Goal: Task Accomplishment & Management: Manage account settings

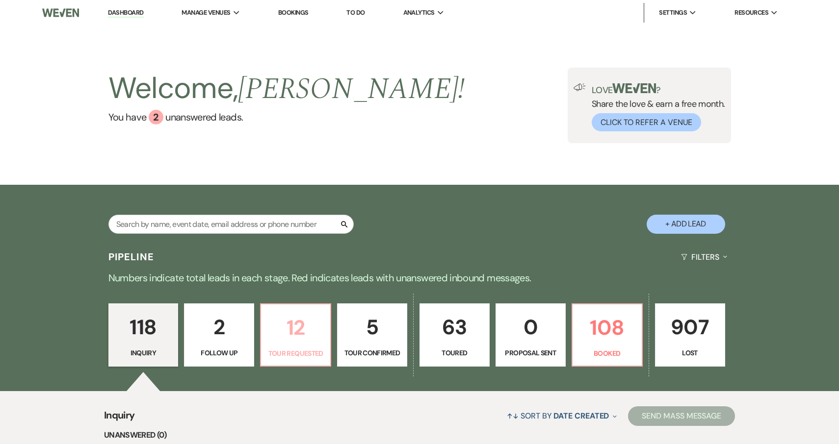
click at [313, 333] on p "12" at bounding box center [295, 327] width 57 height 33
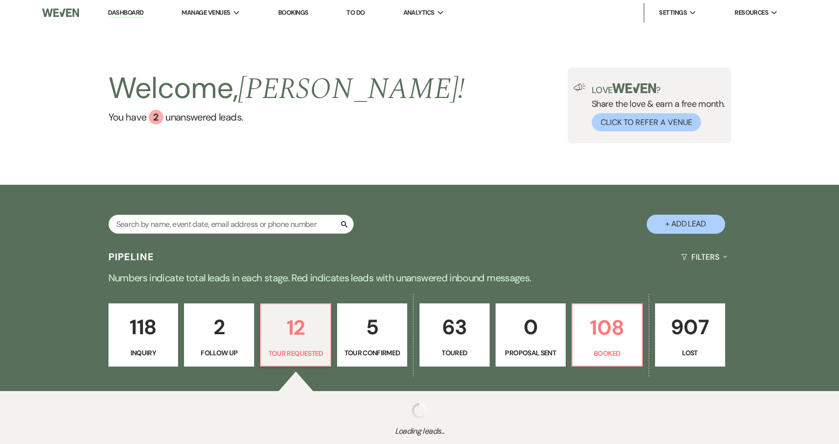
select select "2"
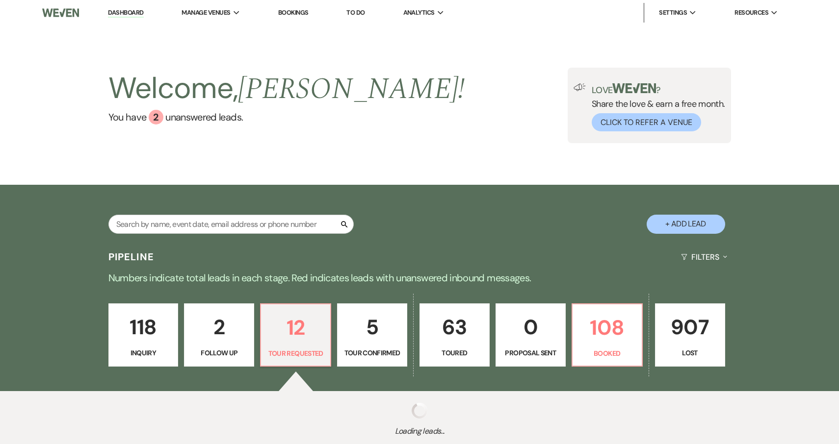
select select "2"
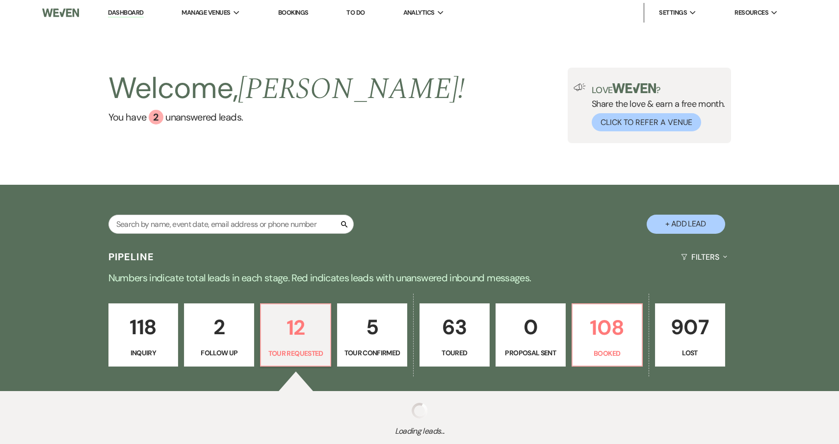
select select "2"
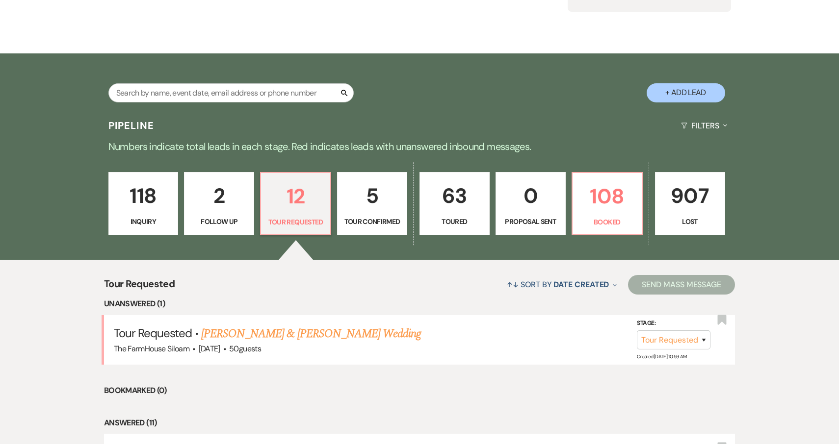
scroll to position [135, 0]
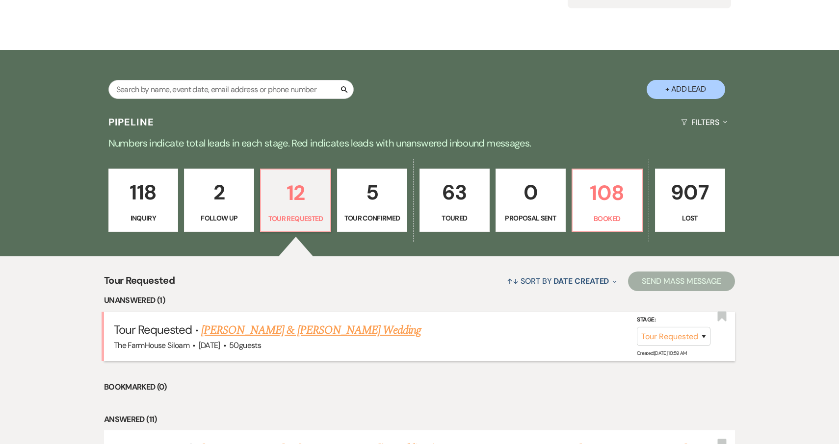
click at [306, 328] on link "[PERSON_NAME] & [PERSON_NAME] Wedding" at bounding box center [311, 331] width 220 height 18
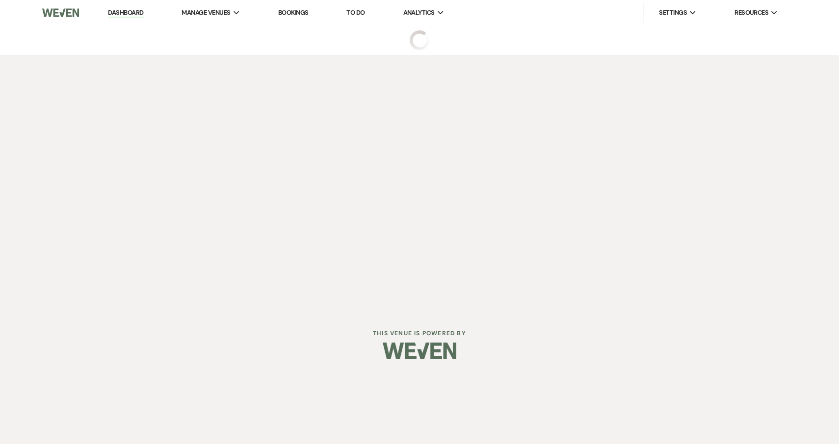
select select "2"
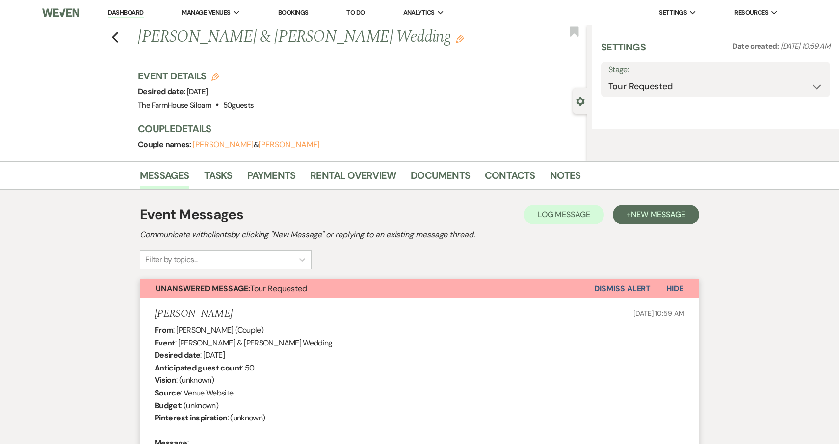
select select "5"
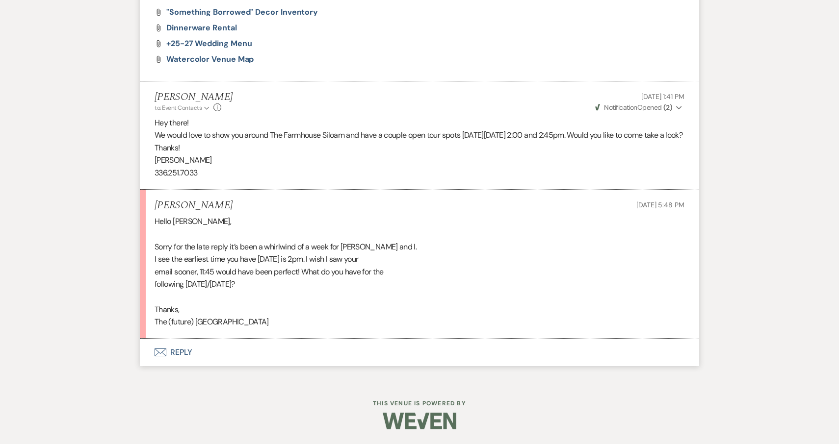
scroll to position [939, 0]
click at [179, 352] on button "Envelope Reply" at bounding box center [419, 352] width 559 height 27
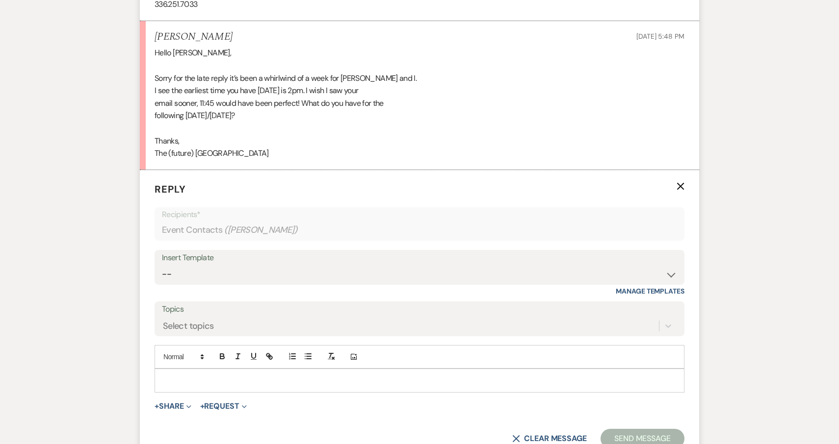
scroll to position [1125, 0]
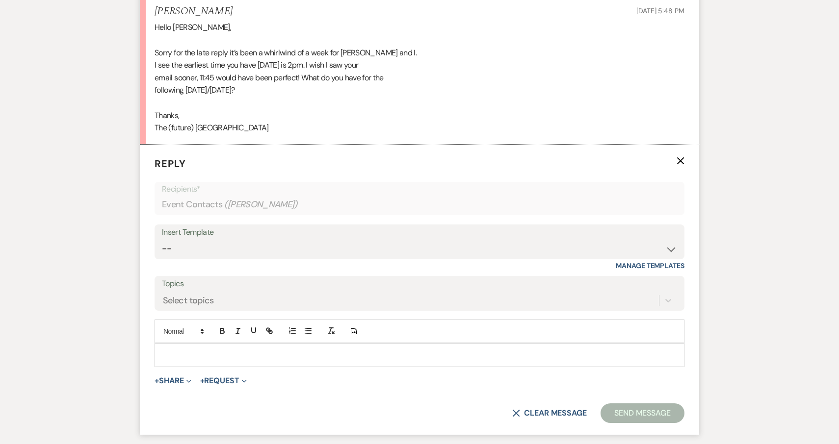
click at [174, 356] on p at bounding box center [419, 355] width 514 height 11
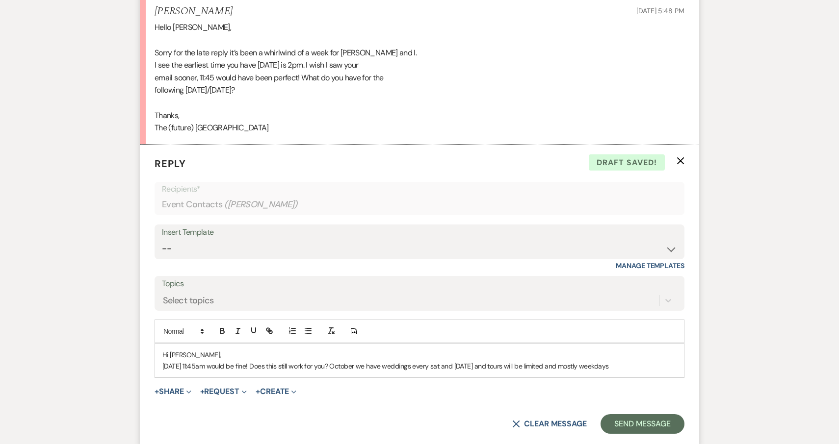
click at [432, 372] on p "[DATE] 11:45am would be fine! Does this still work for you? October we have wed…" at bounding box center [419, 366] width 514 height 11
click at [606, 372] on p "[DATE] 11:45am would be fine! Does this still work for you? October we have wed…" at bounding box center [419, 366] width 514 height 11
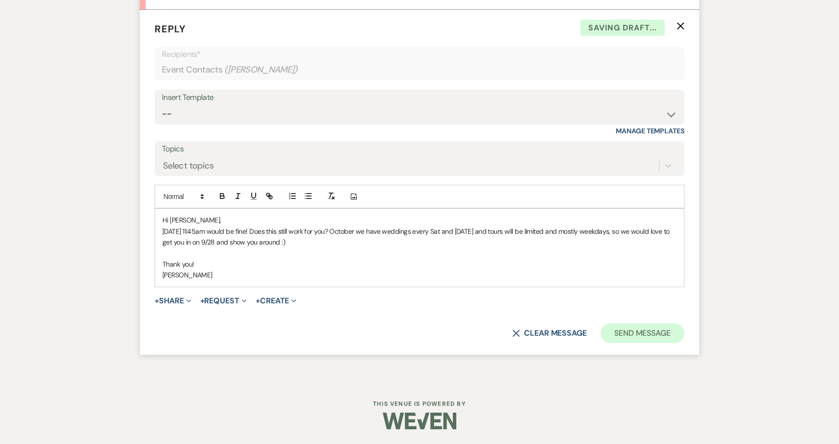
click at [634, 331] on button "Send Message" at bounding box center [642, 334] width 84 height 20
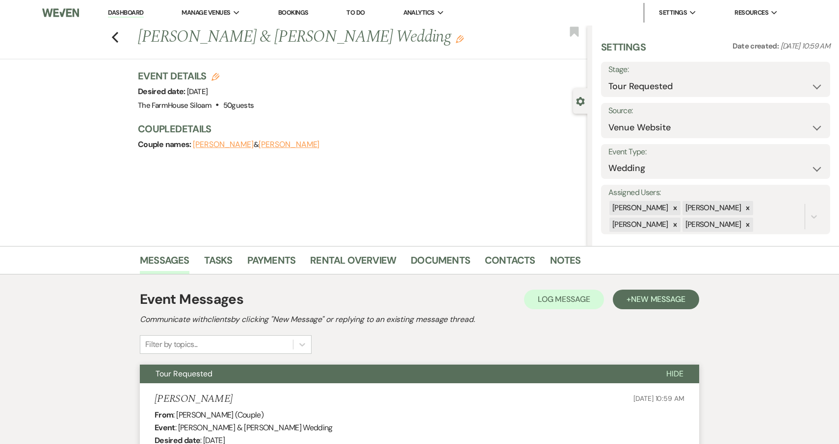
scroll to position [0, 0]
click at [115, 38] on icon "Previous" at bounding box center [114, 37] width 7 height 12
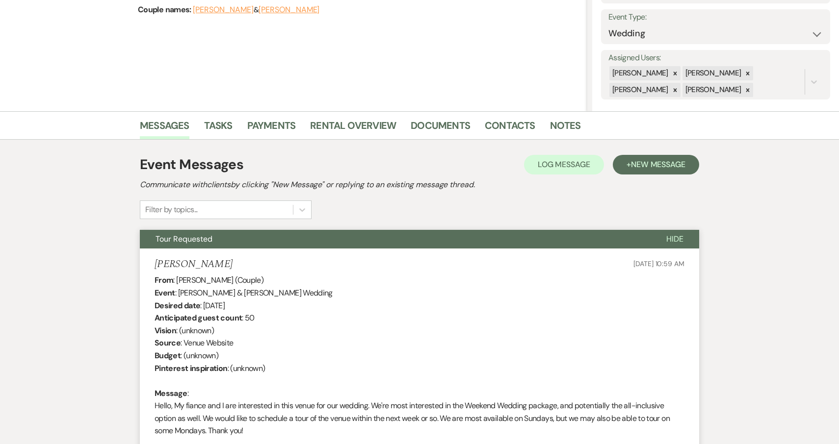
select select "2"
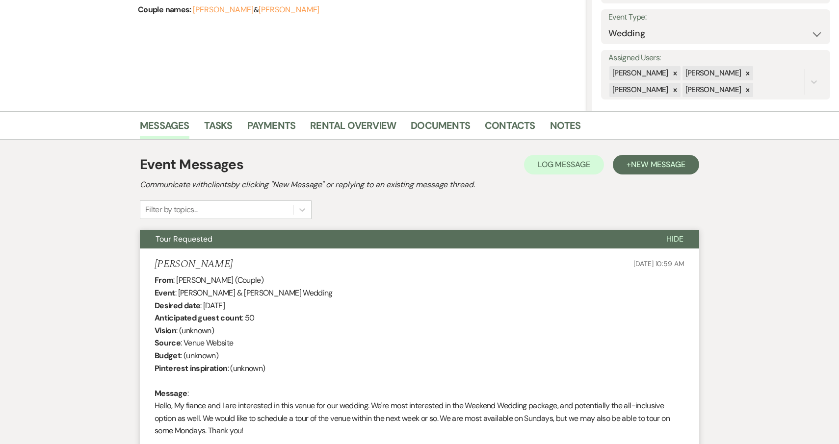
select select "2"
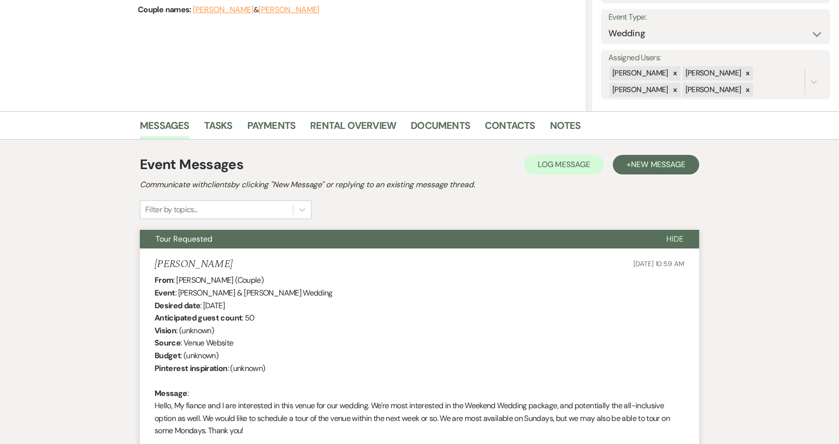
select select "2"
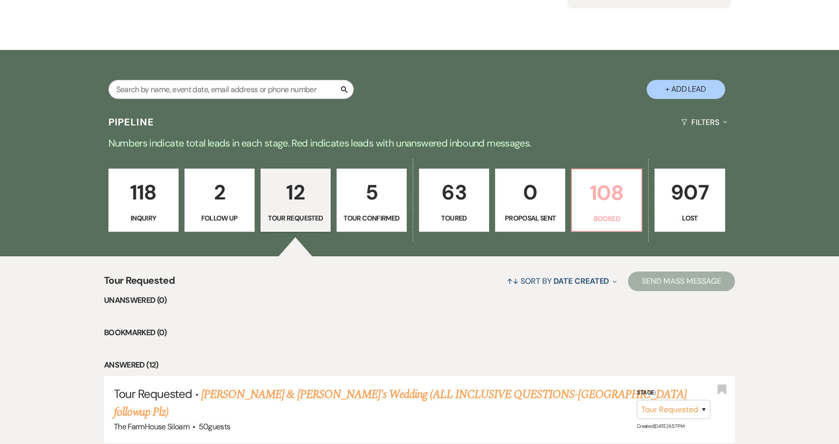
click at [602, 198] on p "108" at bounding box center [606, 193] width 57 height 33
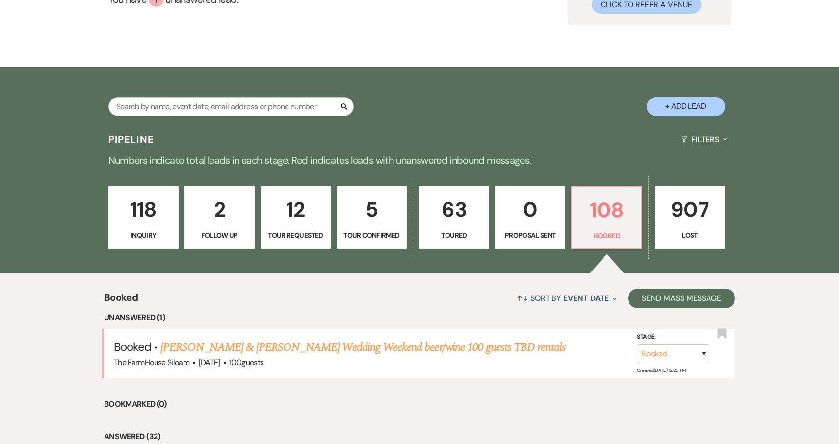
scroll to position [118, 0]
click at [292, 227] on link "12 Tour Requested" at bounding box center [295, 217] width 70 height 64
select select "2"
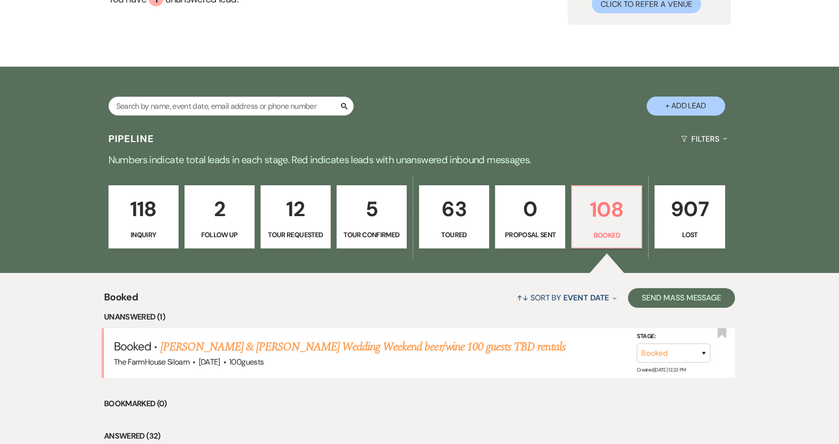
select select "2"
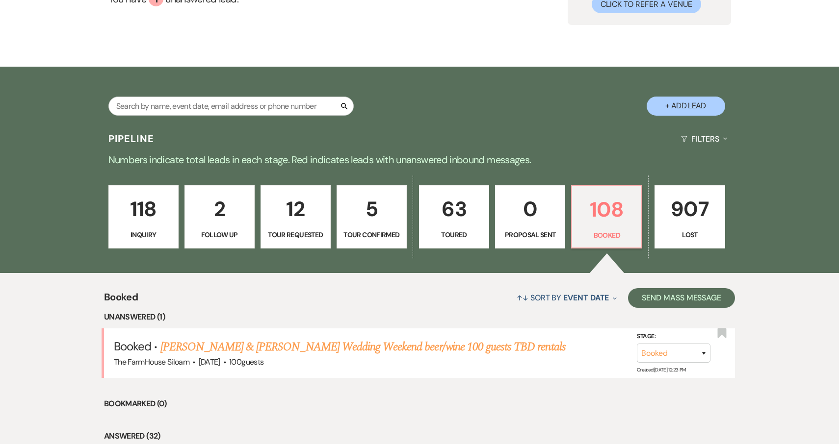
select select "2"
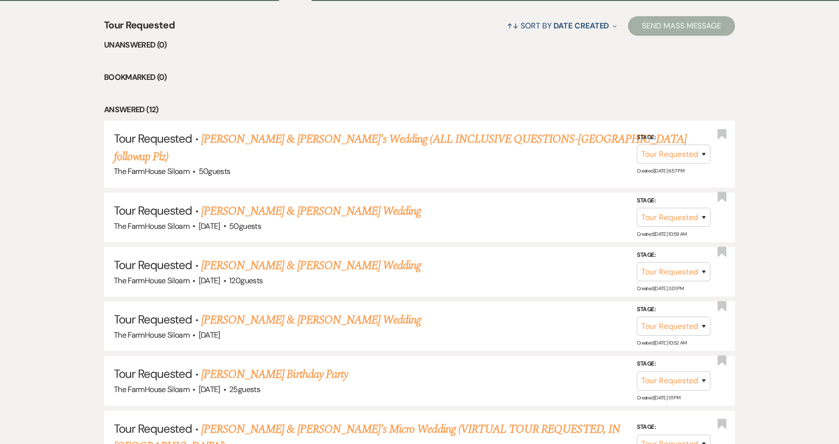
scroll to position [392, 0]
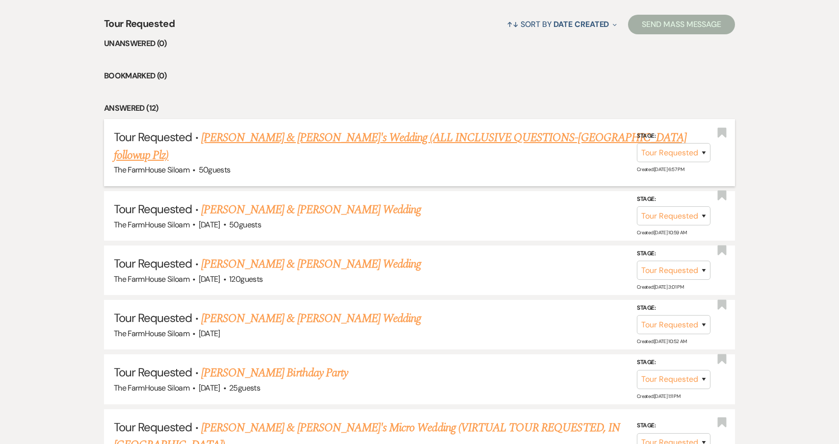
click at [287, 138] on link "[PERSON_NAME] & [PERSON_NAME]'s Wedding (ALL INCLUSIVE QUESTIONS-[GEOGRAPHIC_DA…" at bounding box center [400, 146] width 572 height 35
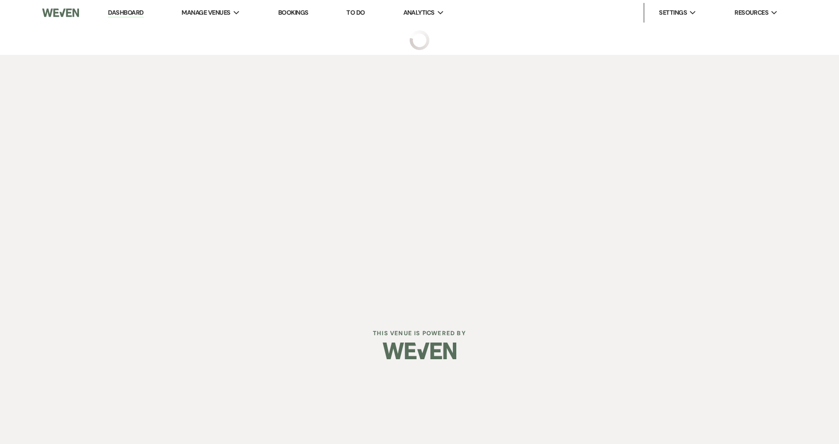
select select "2"
select select "5"
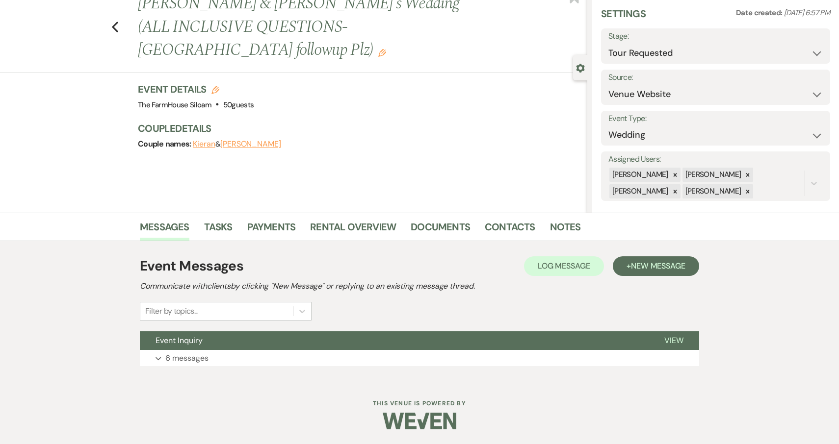
scroll to position [33, 0]
click at [180, 361] on p "6 messages" at bounding box center [186, 359] width 43 height 13
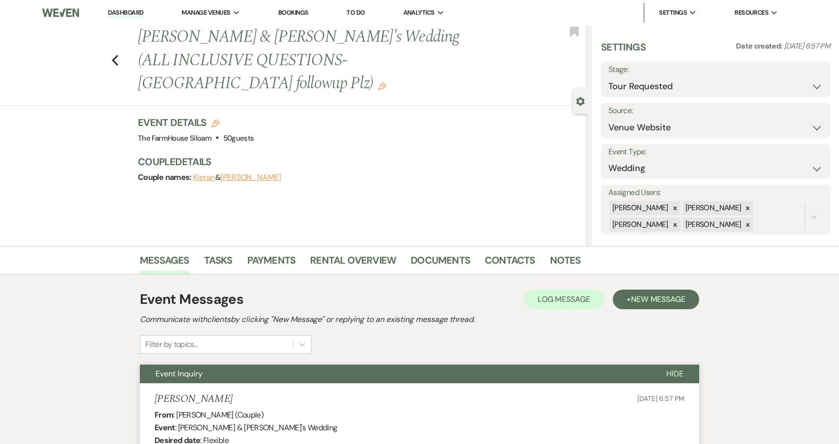
scroll to position [0, 0]
click at [115, 55] on use "button" at bounding box center [115, 60] width 6 height 11
select select "2"
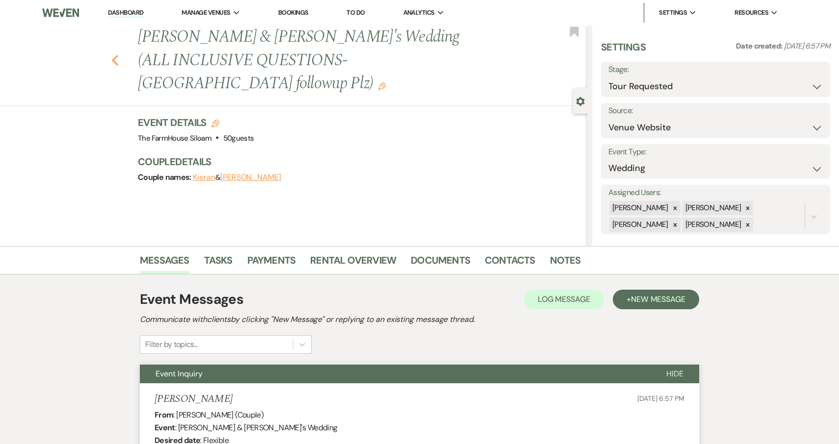
select select "2"
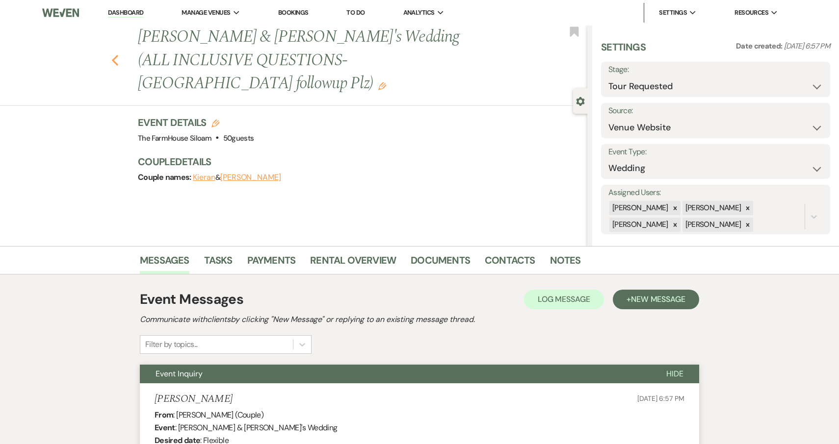
select select "2"
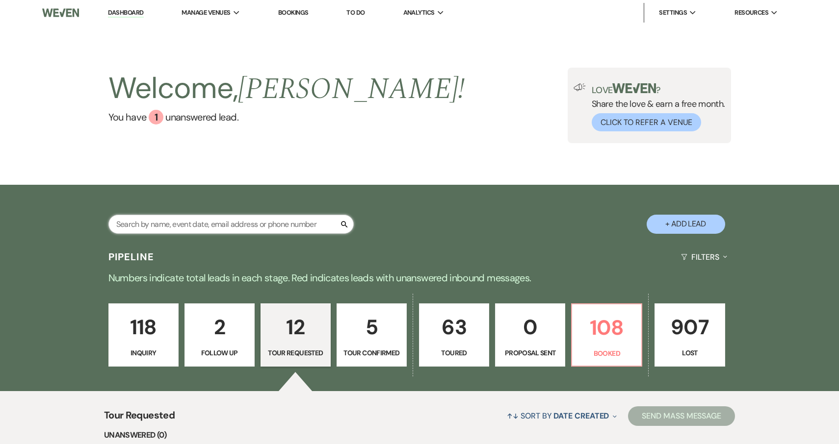
click at [265, 225] on input "text" at bounding box center [230, 224] width 245 height 19
type input "court"
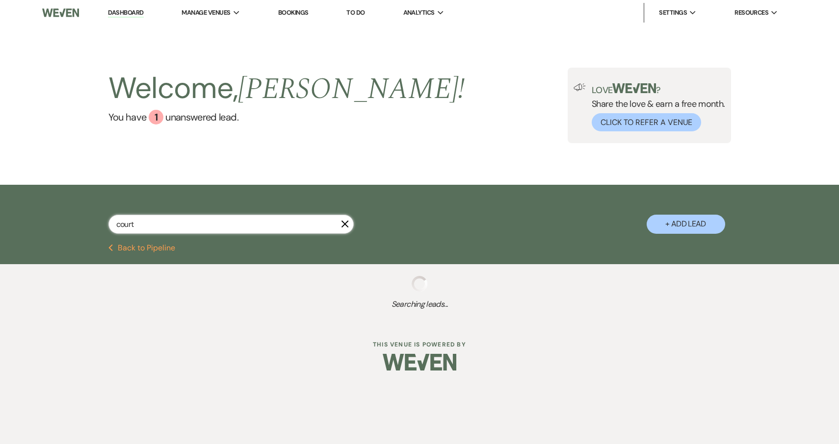
select select "8"
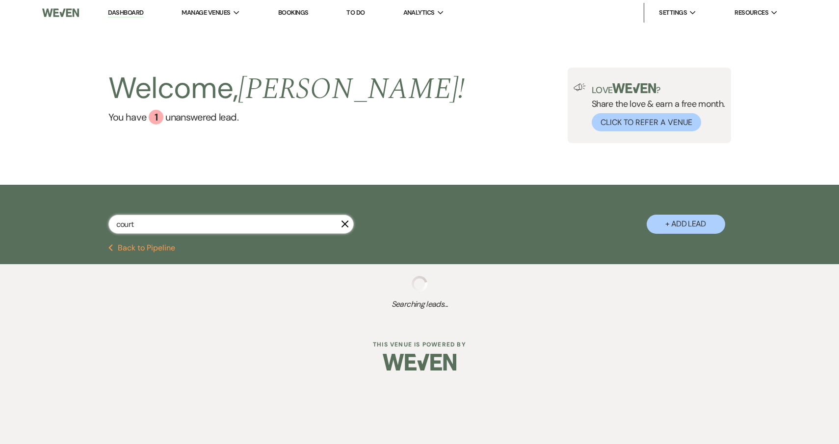
select select "8"
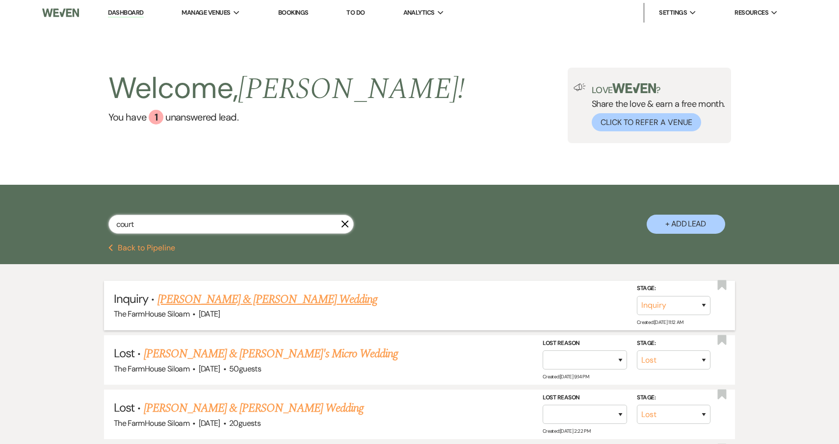
type input "court"
click at [274, 300] on link "[PERSON_NAME] & [PERSON_NAME] Wedding" at bounding box center [267, 300] width 220 height 18
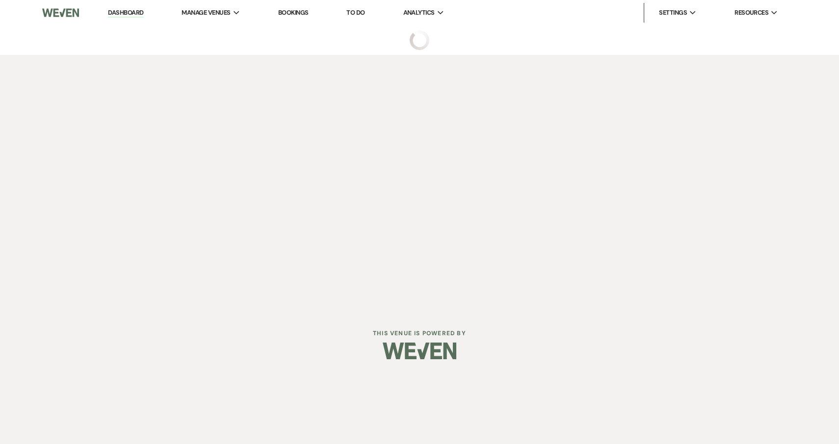
select select "5"
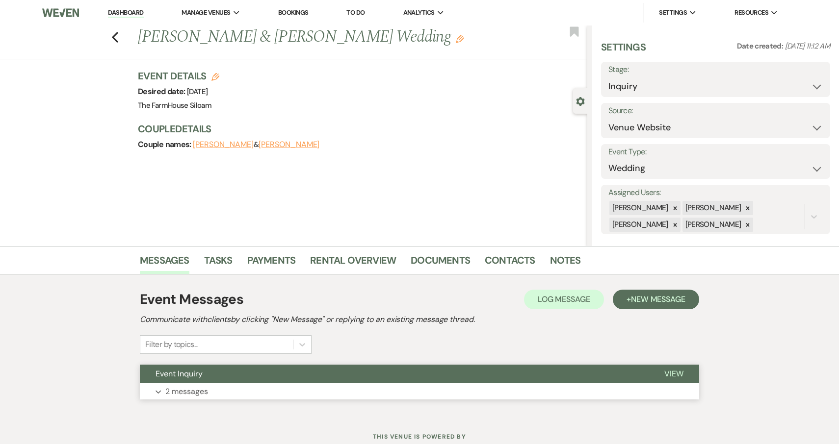
click at [177, 397] on p "2 messages" at bounding box center [186, 392] width 43 height 13
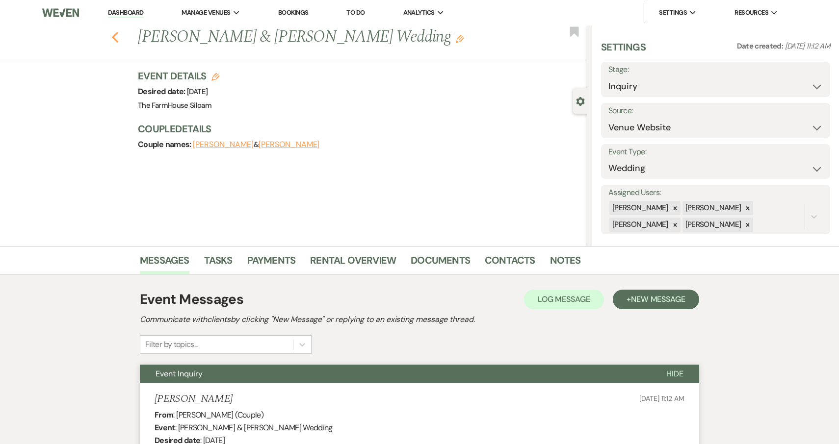
click at [113, 35] on icon "Previous" at bounding box center [114, 37] width 7 height 12
select select "8"
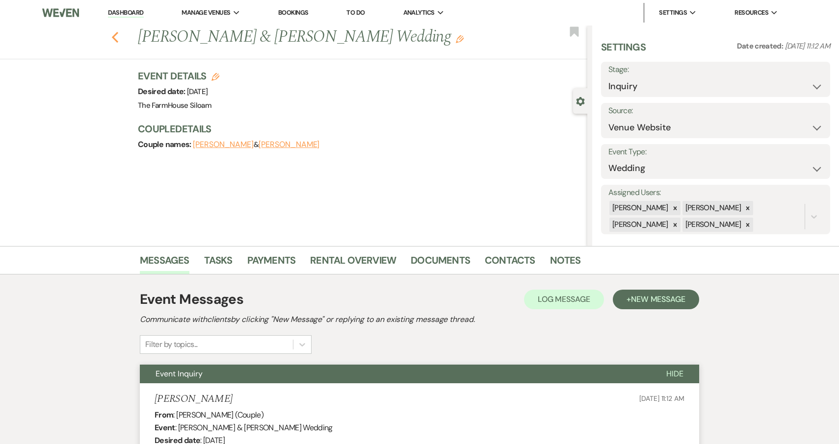
select select "8"
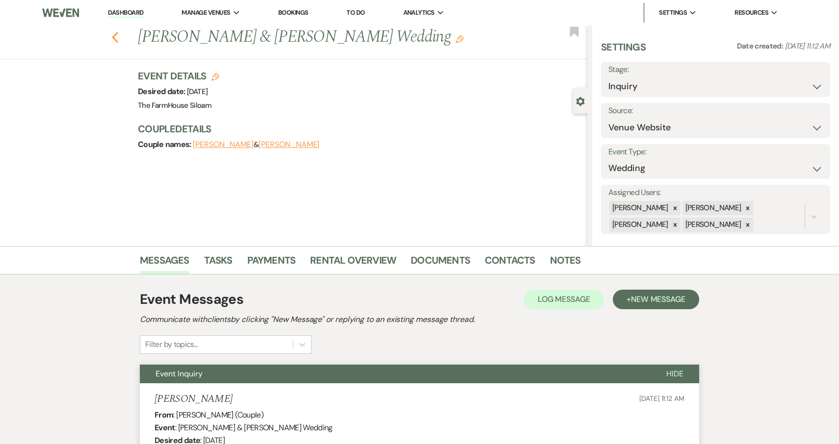
select select "8"
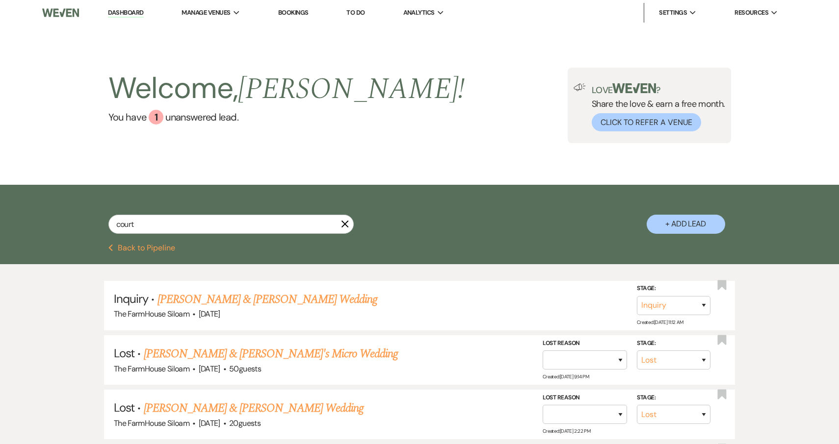
click at [123, 9] on link "Dashboard" at bounding box center [125, 12] width 35 height 9
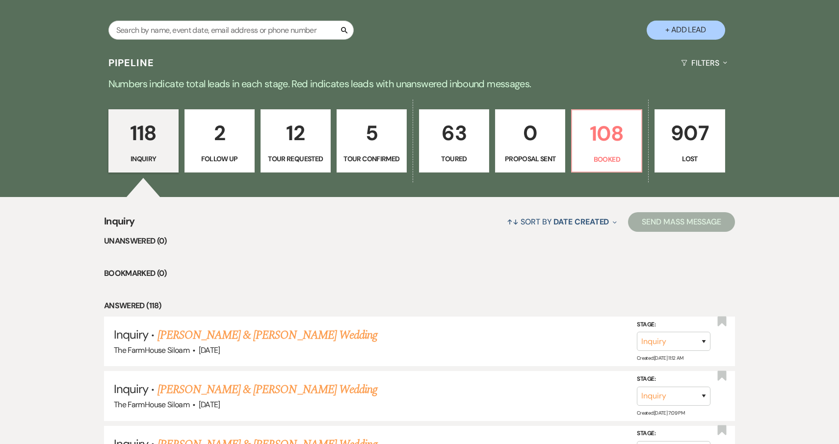
scroll to position [195, 0]
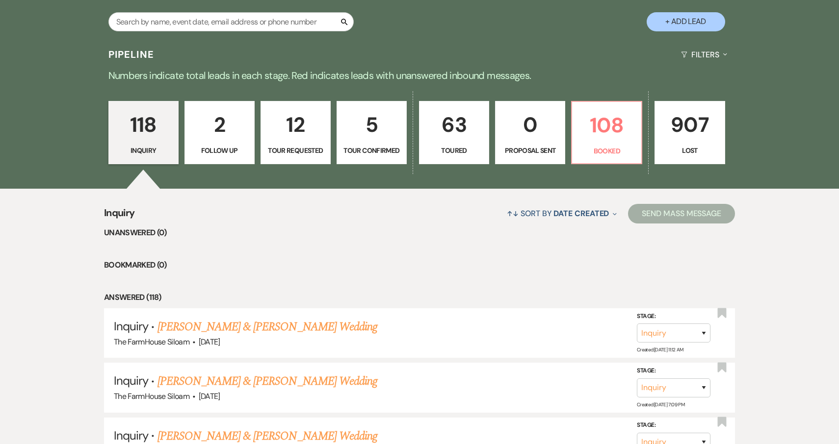
click at [368, 147] on p "Tour Confirmed" at bounding box center [371, 150] width 57 height 11
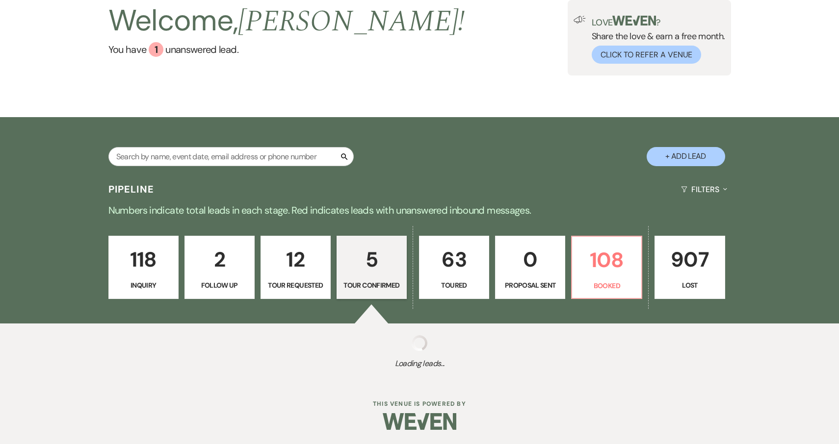
select select "4"
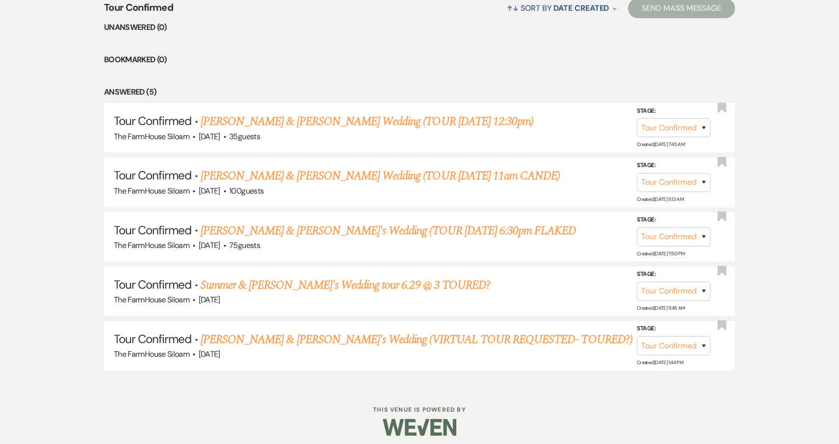
scroll to position [408, 0]
click at [350, 173] on link "[PERSON_NAME] & [PERSON_NAME] Wedding (TOUR [DATE] 11am CANDE)" at bounding box center [380, 177] width 359 height 18
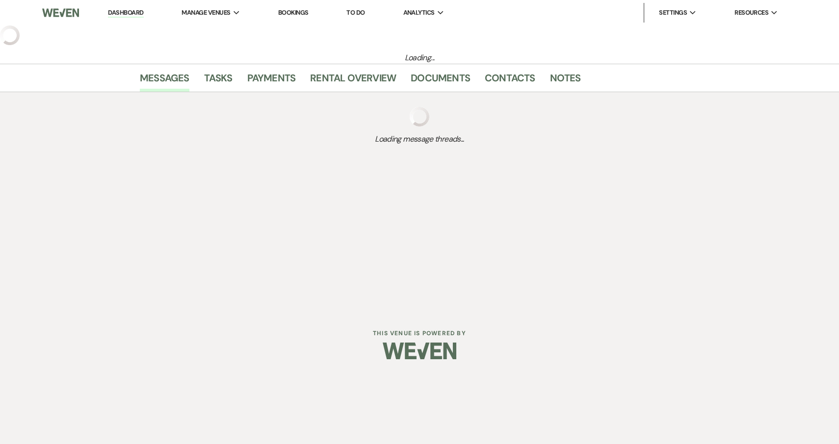
select select "4"
select select "5"
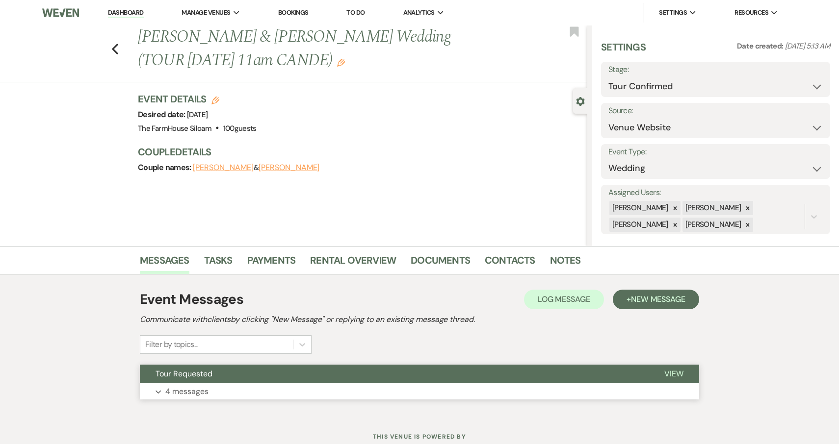
click at [198, 395] on p "4 messages" at bounding box center [186, 392] width 43 height 13
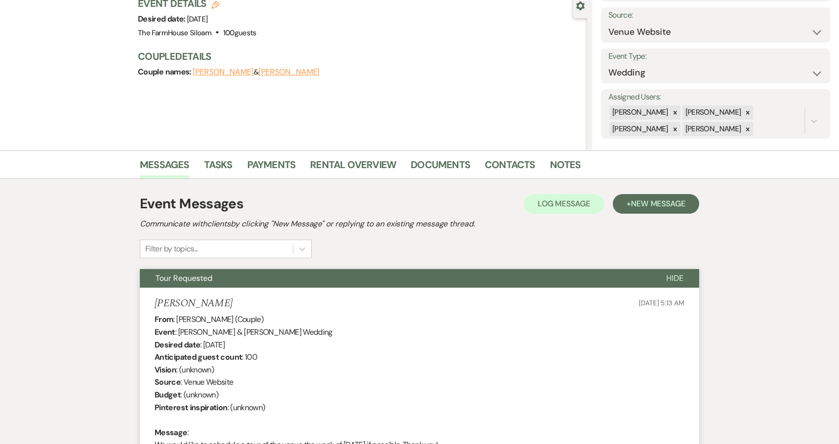
scroll to position [100, 0]
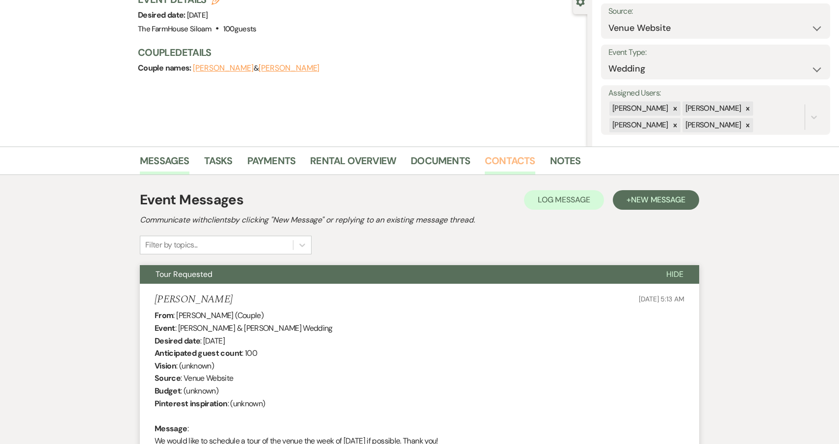
click at [514, 163] on link "Contacts" at bounding box center [510, 164] width 51 height 22
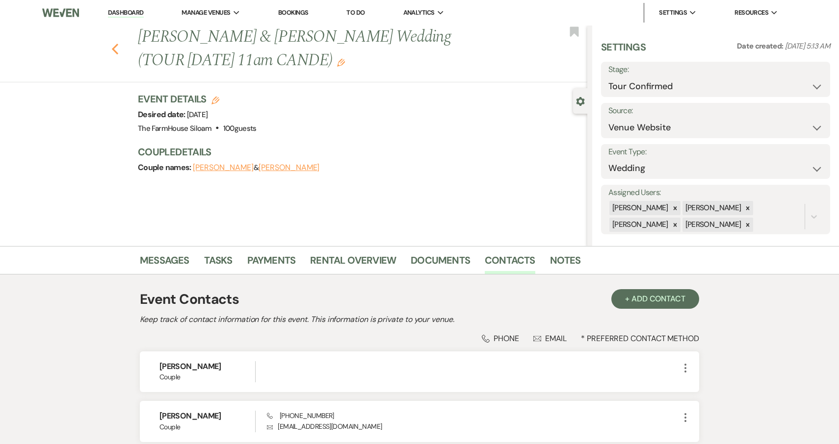
click at [115, 52] on icon "Previous" at bounding box center [114, 49] width 7 height 12
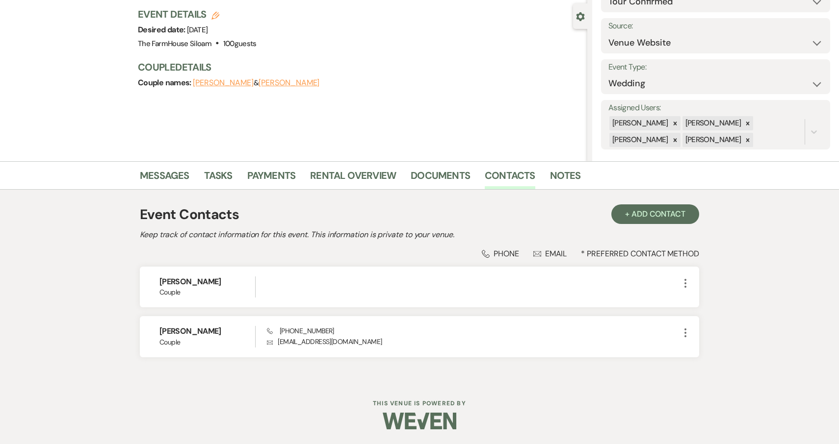
select select "4"
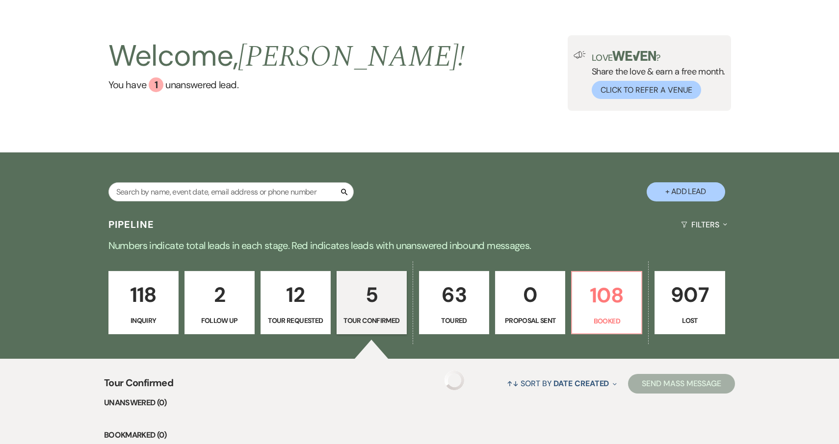
scroll to position [9, 0]
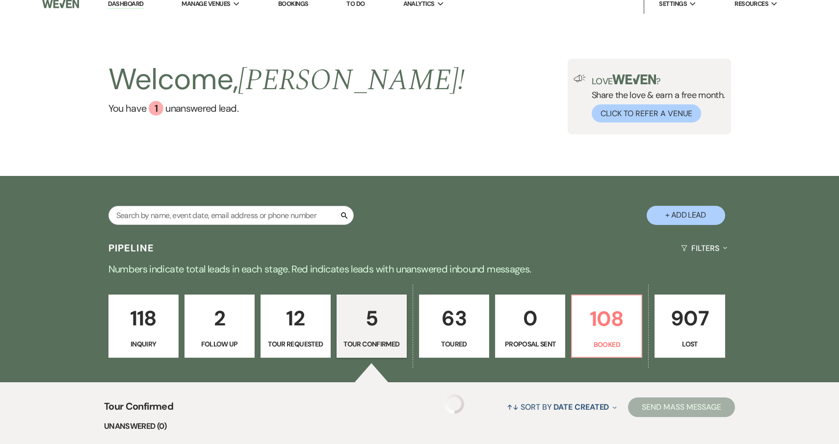
click at [149, 329] on p "118" at bounding box center [143, 318] width 57 height 33
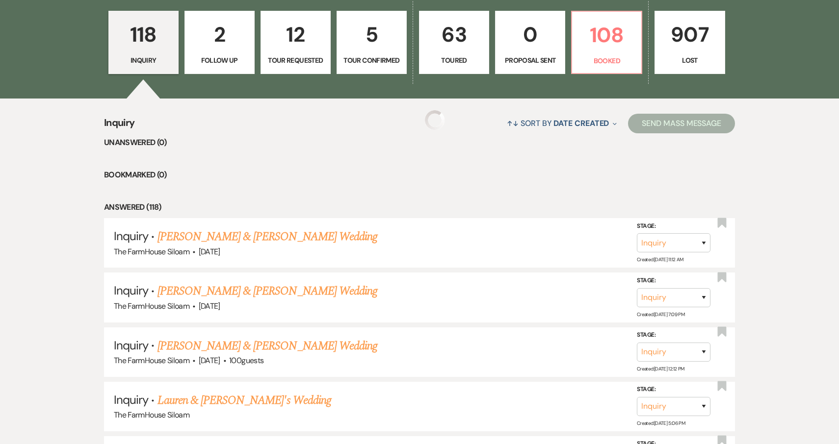
scroll to position [298, 0]
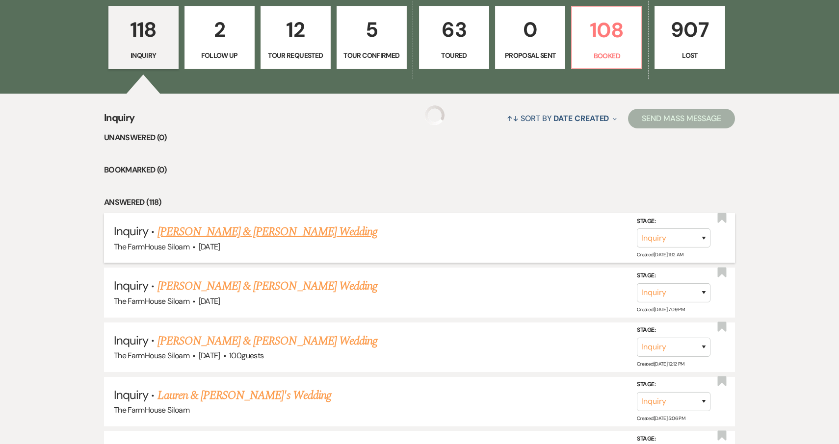
click at [225, 234] on link "[PERSON_NAME] & [PERSON_NAME] Wedding" at bounding box center [267, 232] width 220 height 18
select select "5"
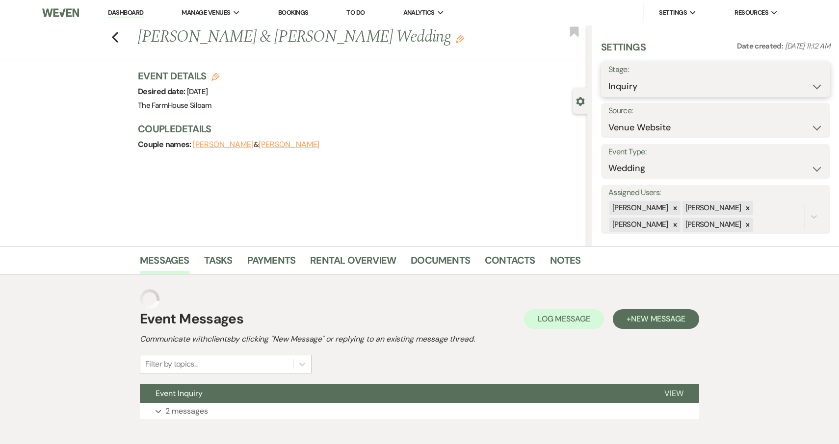
select select "4"
click at [806, 77] on button "Save" at bounding box center [805, 80] width 49 height 20
click at [456, 39] on use "button" at bounding box center [460, 39] width 8 height 8
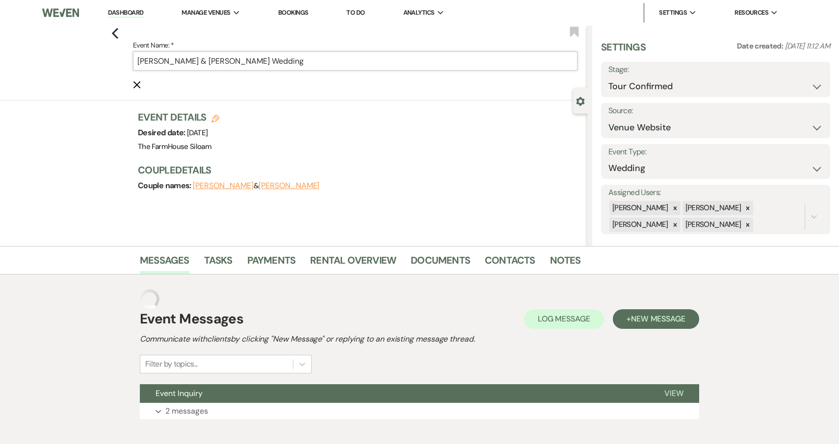
click at [378, 62] on input "[PERSON_NAME] & [PERSON_NAME] Wedding" at bounding box center [355, 61] width 444 height 19
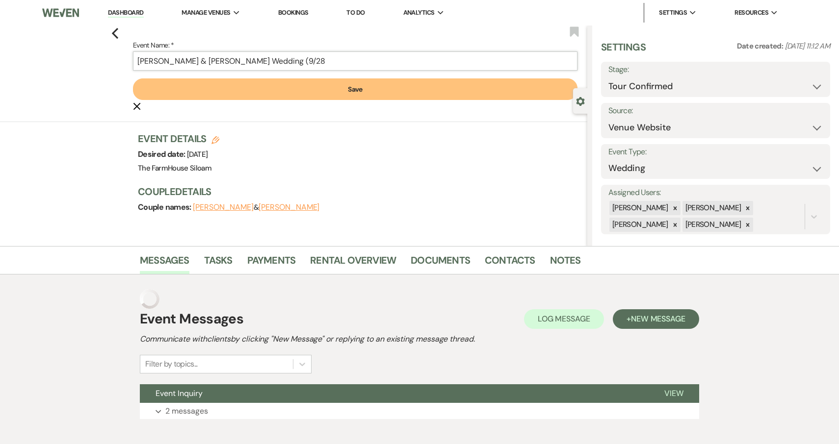
type input "[PERSON_NAME] & [PERSON_NAME] Wedding (9/28"
select select "1"
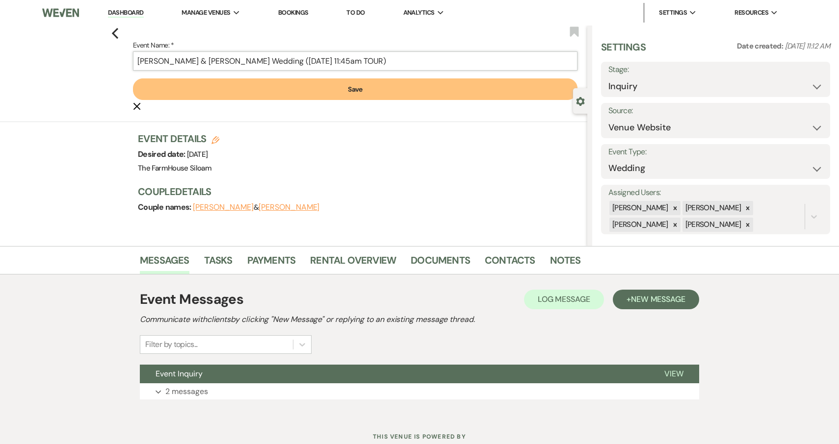
type input "[PERSON_NAME] & [PERSON_NAME] Wedding ([DATE] 11:45am TOUR)"
click at [353, 93] on button "Save" at bounding box center [355, 89] width 444 height 22
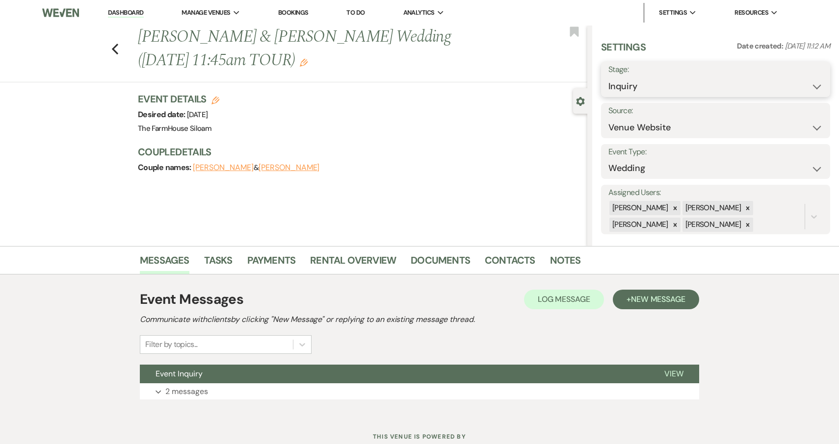
select select "4"
click at [802, 81] on button "Save" at bounding box center [805, 80] width 49 height 20
click at [118, 49] on icon "Previous" at bounding box center [114, 49] width 7 height 12
select select "4"
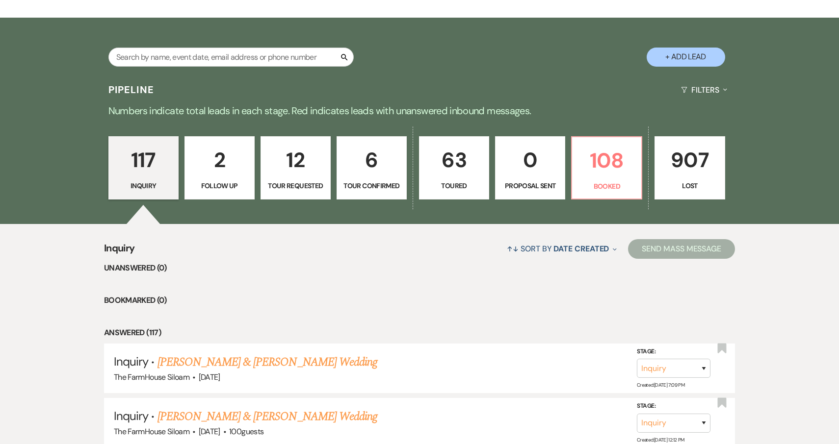
scroll to position [159, 0]
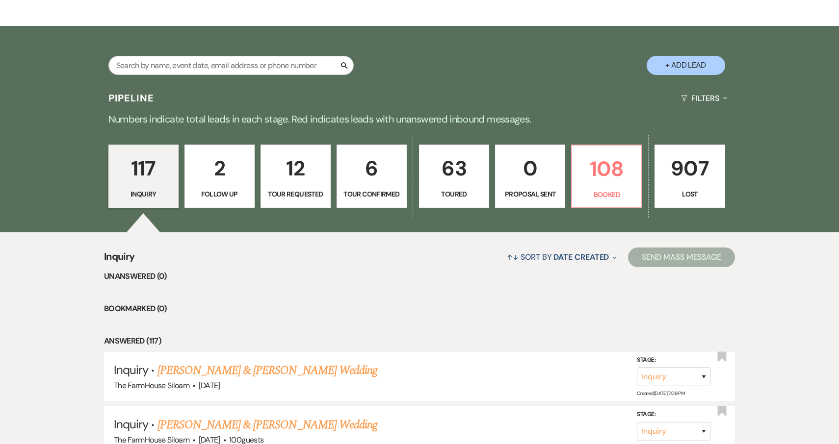
click at [308, 175] on p "12" at bounding box center [295, 168] width 57 height 33
select select "2"
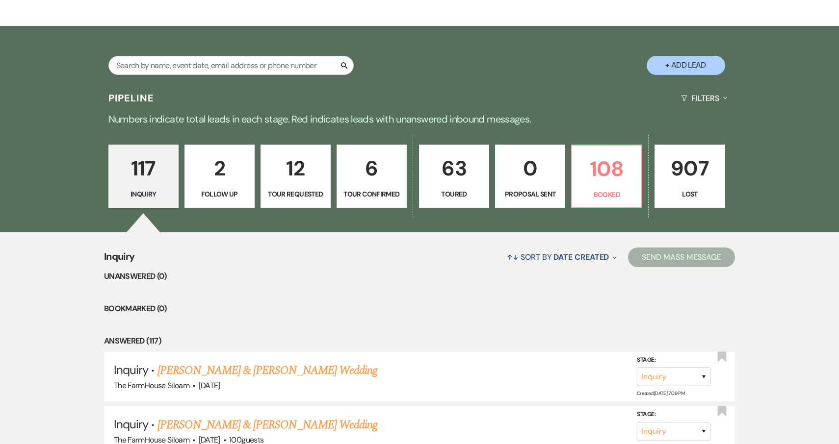
select select "2"
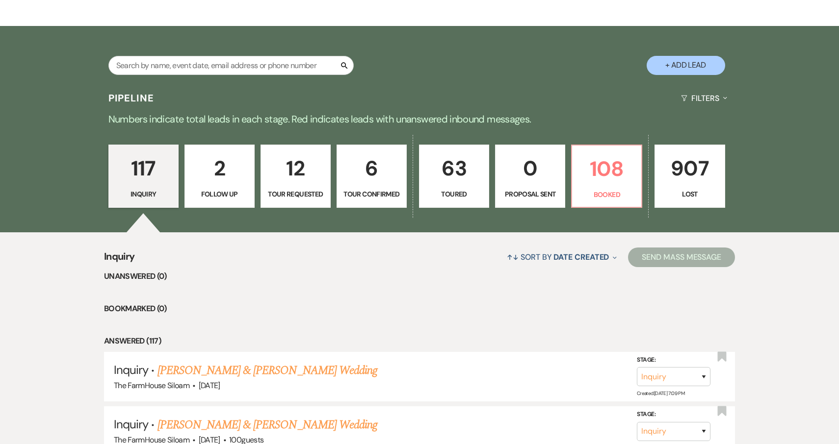
select select "2"
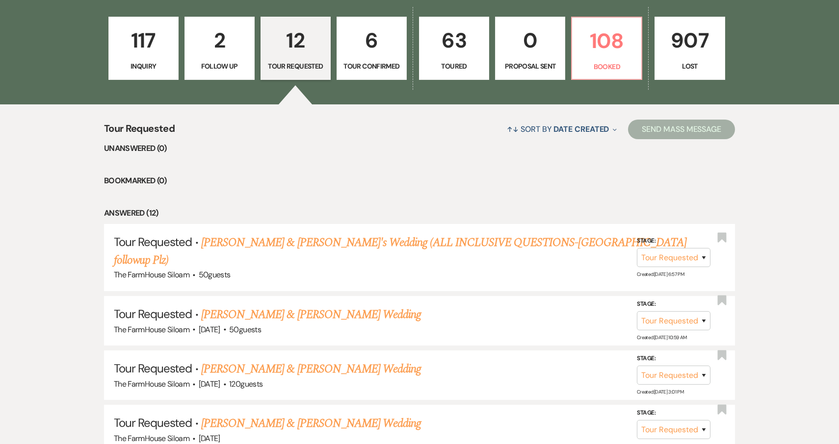
scroll to position [338, 0]
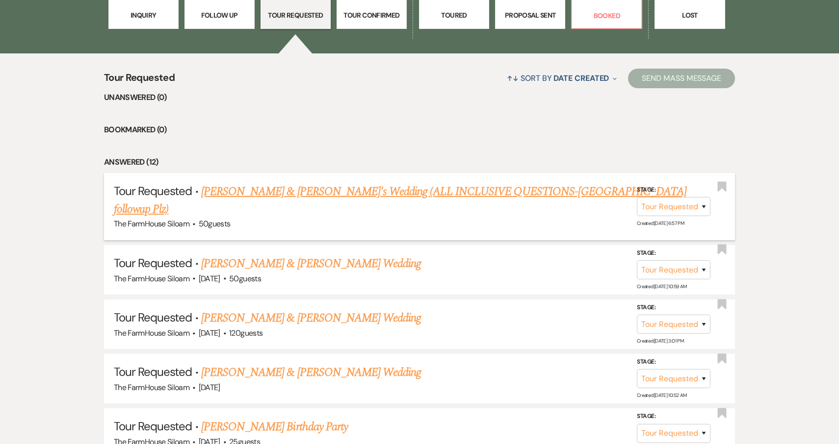
click at [304, 190] on link "[PERSON_NAME] & [PERSON_NAME]'s Wedding (ALL INCLUSIVE QUESTIONS-[GEOGRAPHIC_DA…" at bounding box center [400, 200] width 572 height 35
select select "2"
select select "5"
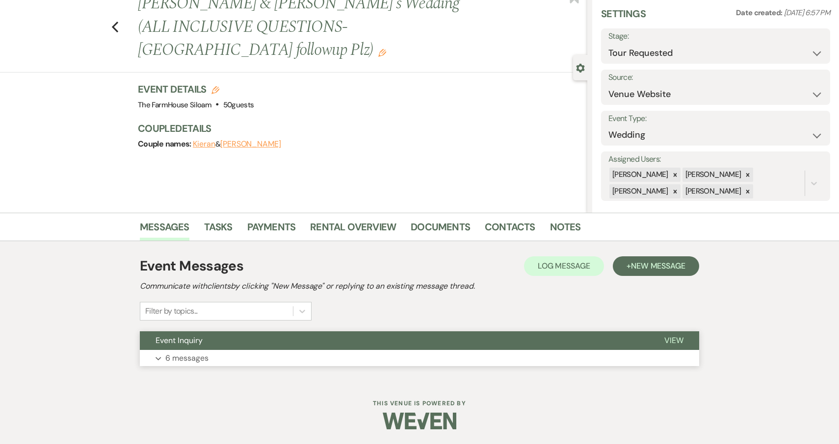
scroll to position [33, 0]
click at [180, 357] on p "6 messages" at bounding box center [186, 359] width 43 height 13
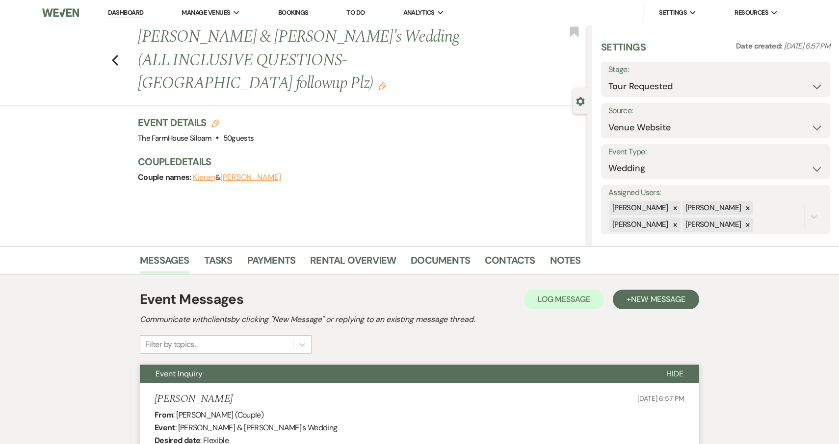
scroll to position [0, 0]
click at [115, 55] on use "button" at bounding box center [115, 60] width 6 height 11
select select "2"
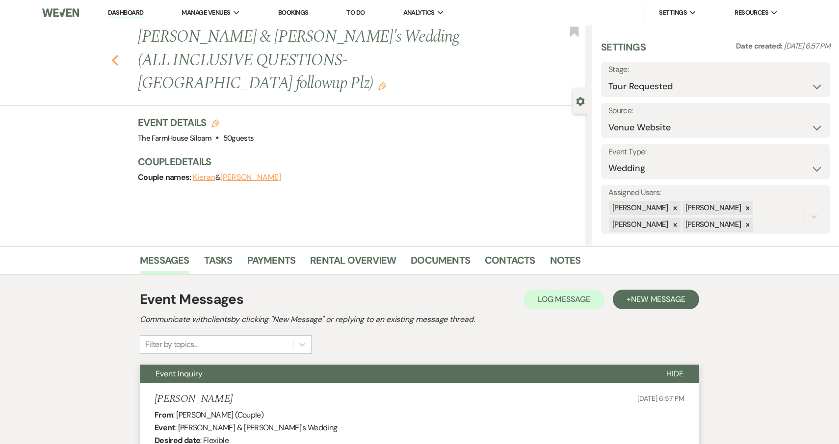
select select "2"
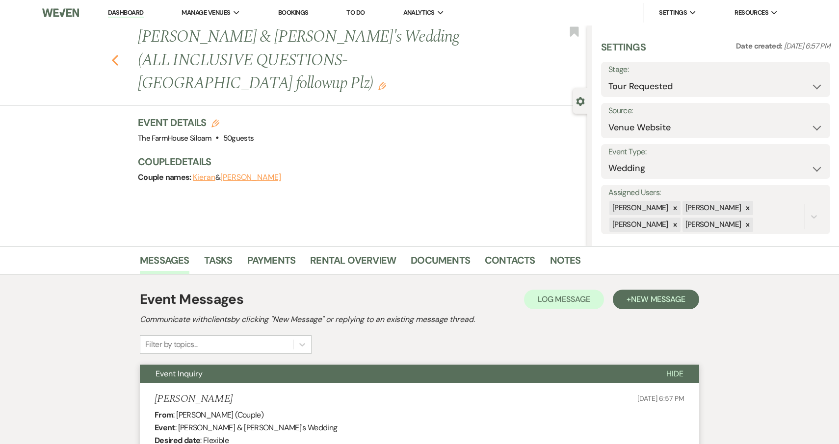
select select "2"
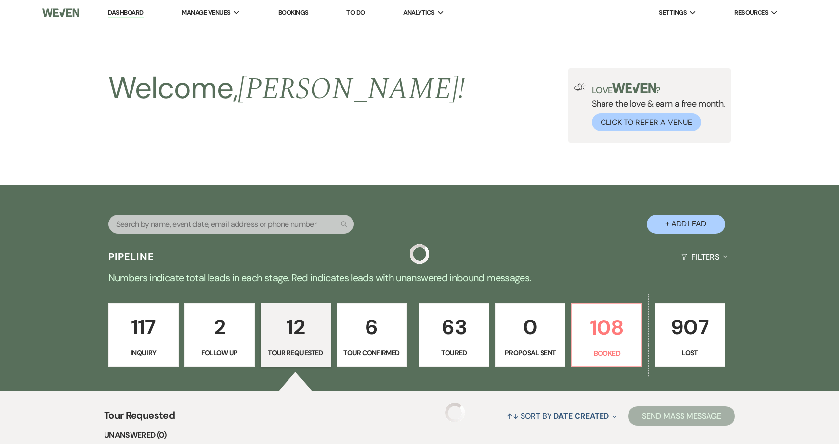
scroll to position [338, 0]
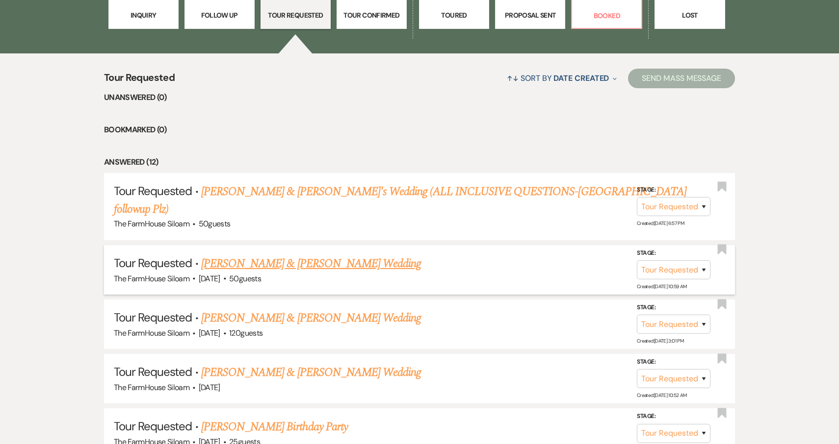
click at [258, 255] on link "[PERSON_NAME] & [PERSON_NAME] Wedding" at bounding box center [311, 264] width 220 height 18
select select "2"
select select "5"
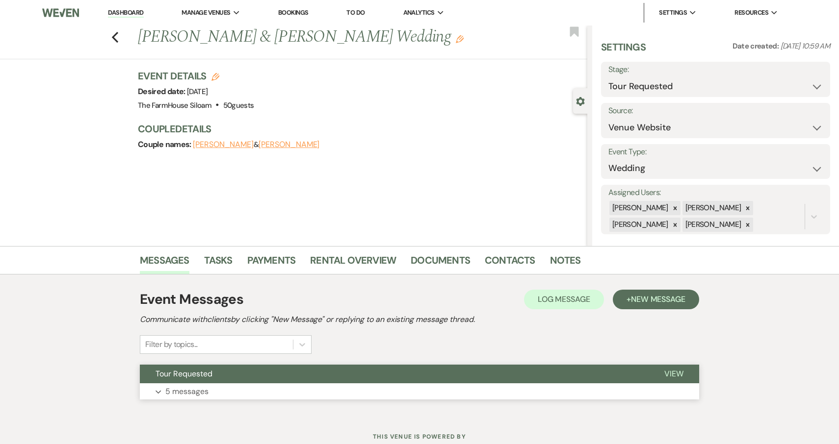
click at [192, 394] on p "5 messages" at bounding box center [186, 392] width 43 height 13
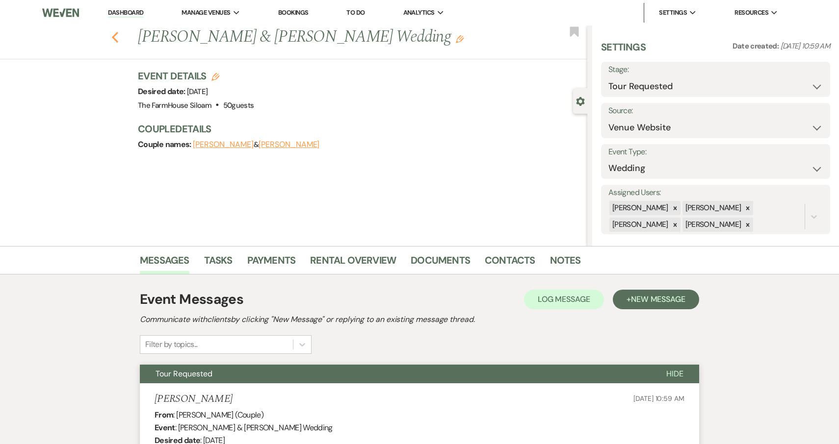
click at [115, 38] on icon "Previous" at bounding box center [114, 37] width 7 height 12
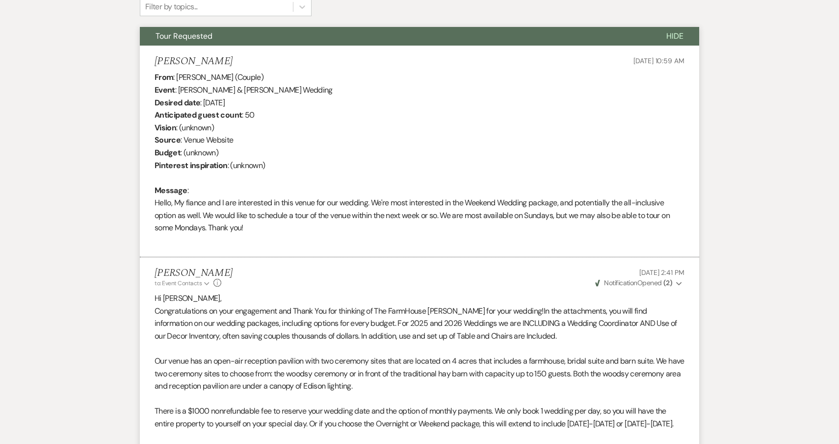
select select "2"
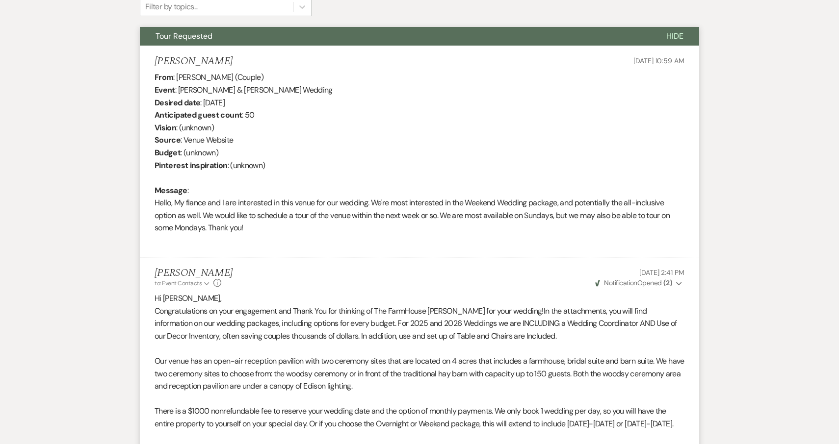
select select "2"
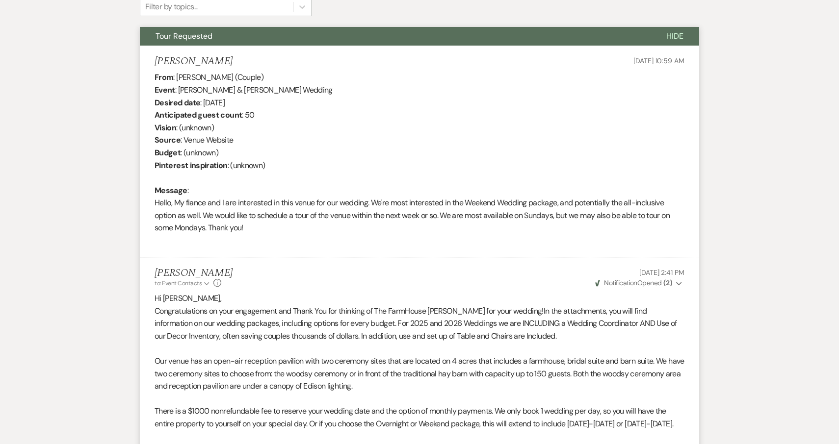
select select "2"
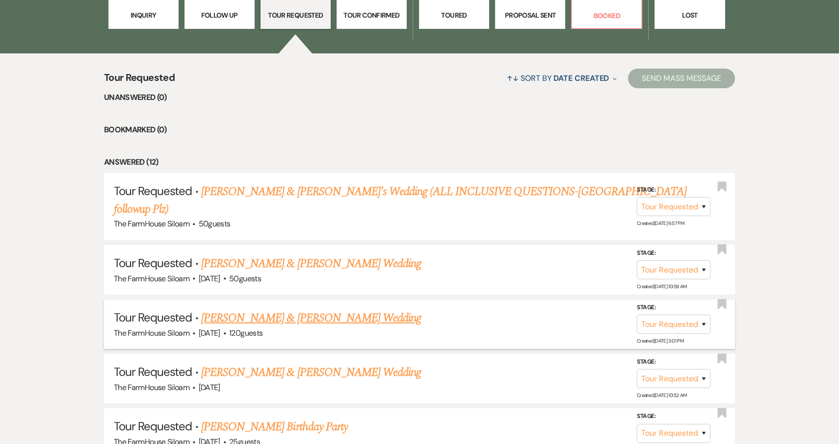
click at [244, 310] on link "[PERSON_NAME] & [PERSON_NAME] Wedding" at bounding box center [311, 319] width 220 height 18
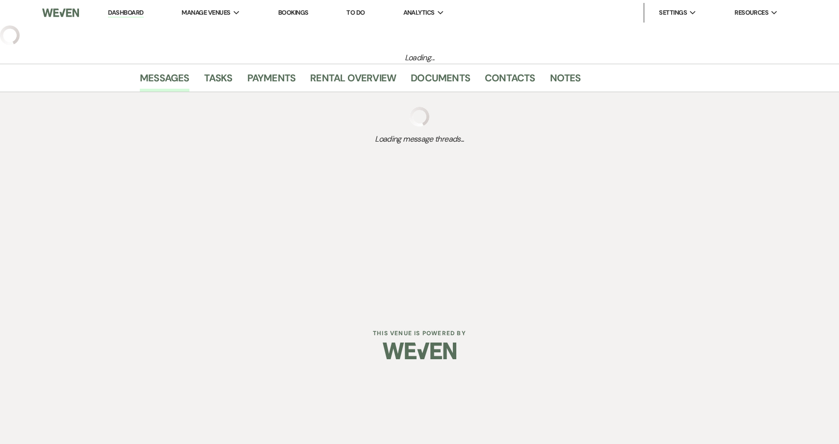
select select "2"
select select "5"
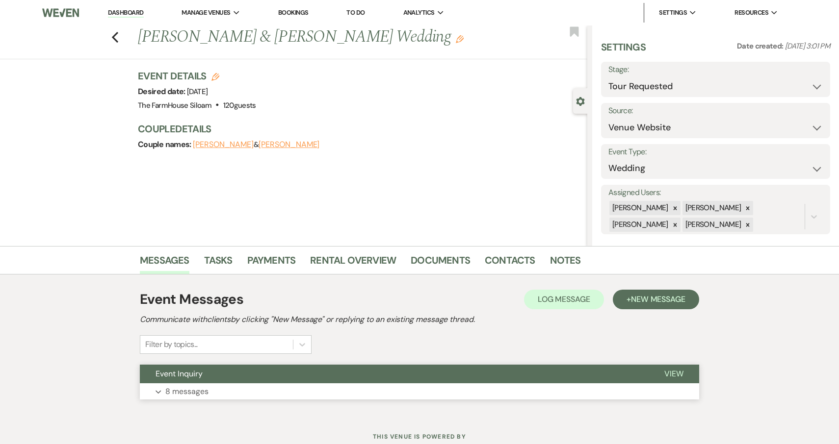
click at [184, 396] on p "8 messages" at bounding box center [186, 392] width 43 height 13
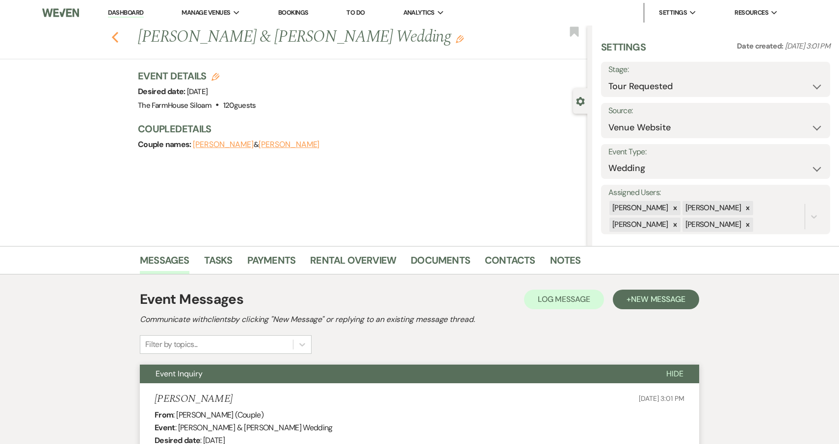
click at [116, 37] on icon "Previous" at bounding box center [114, 37] width 7 height 12
select select "2"
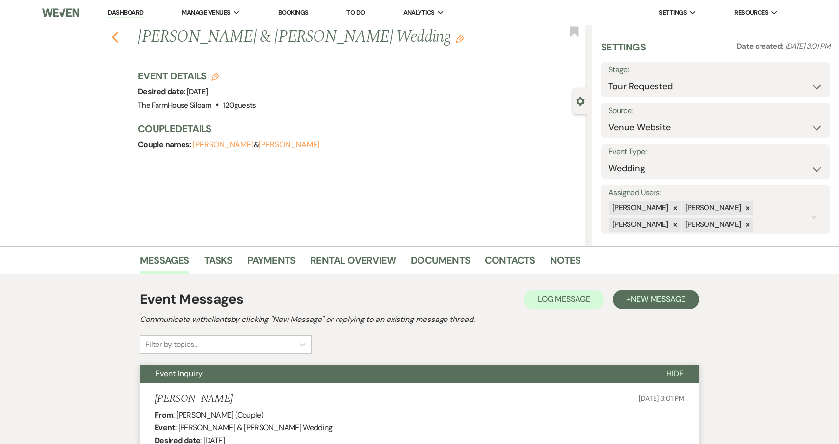
select select "2"
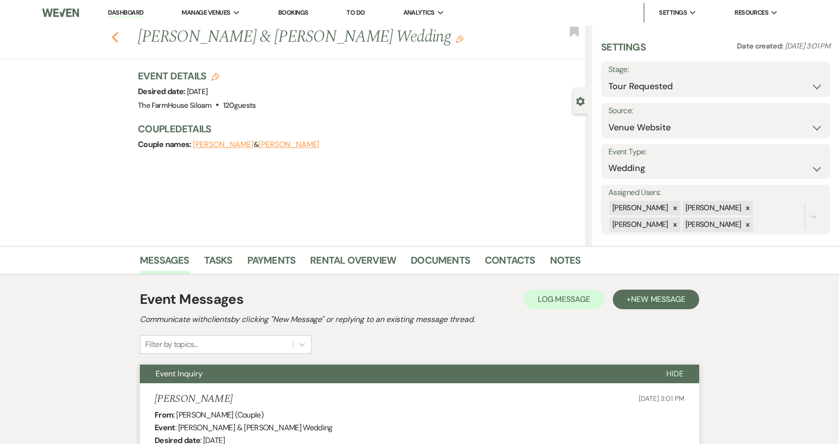
select select "2"
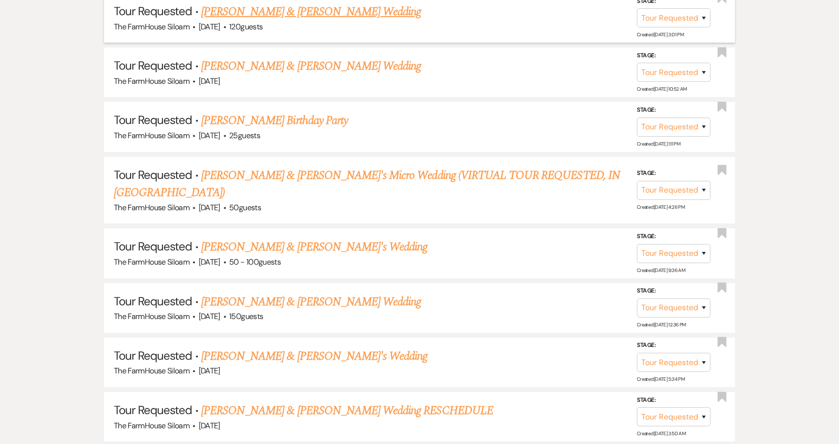
scroll to position [645, 0]
